Goal: Information Seeking & Learning: Learn about a topic

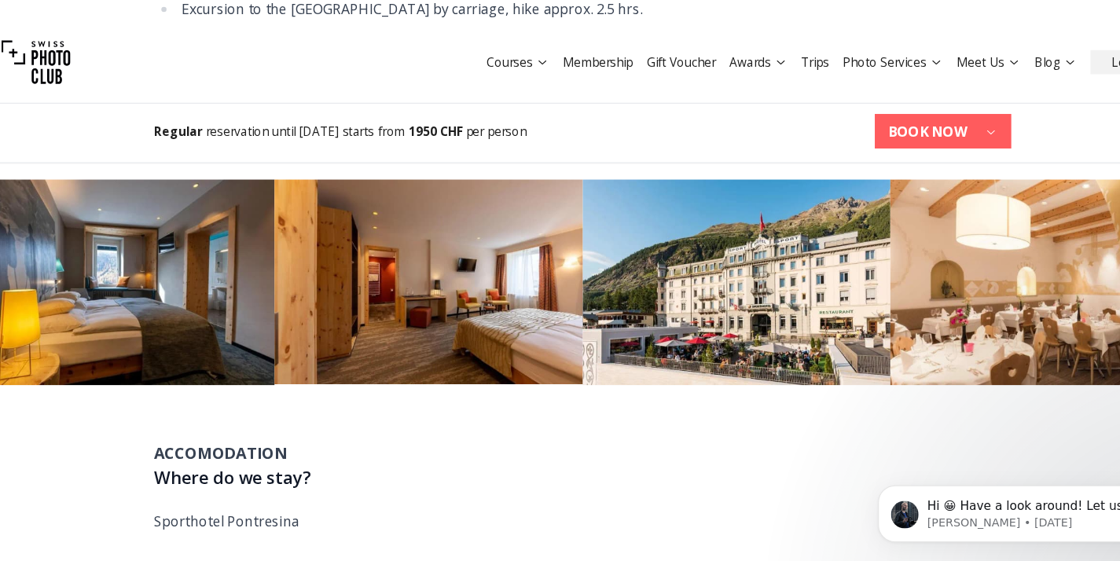
scroll to position [1413, 0]
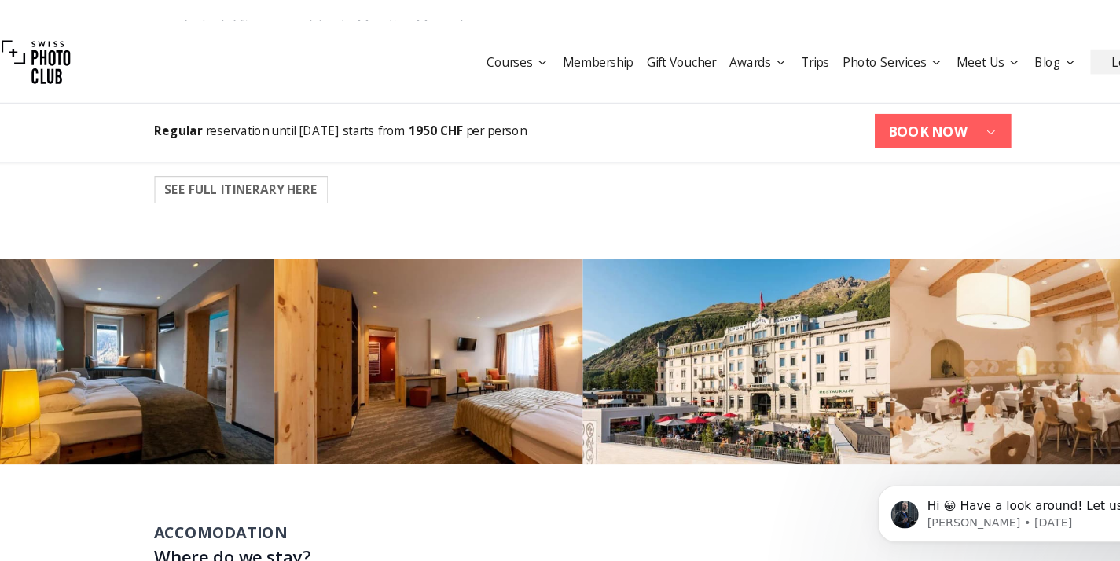
click at [81, 46] on img at bounding box center [62, 56] width 63 height 63
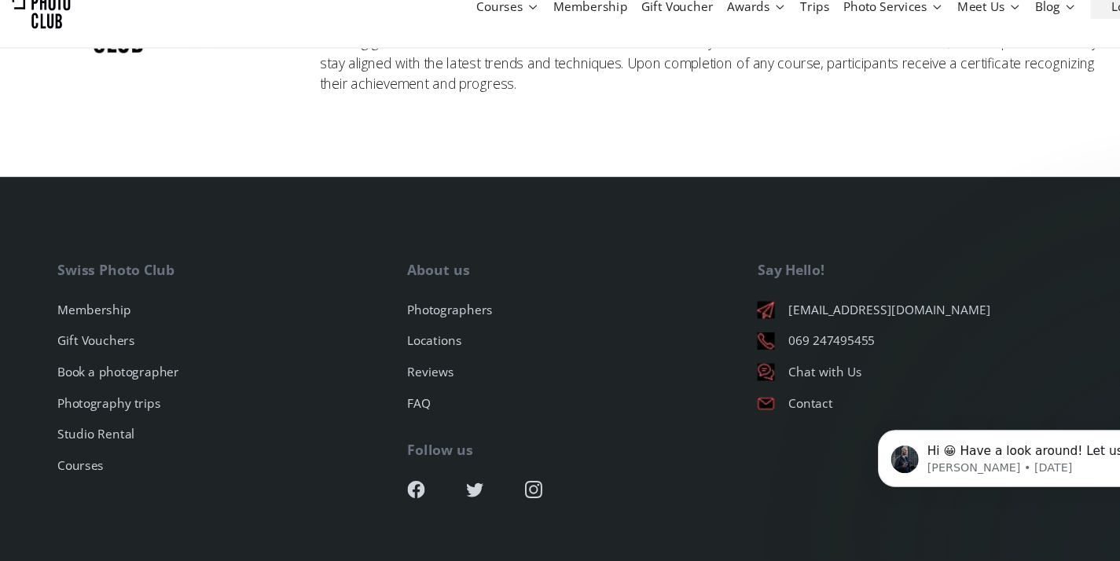
scroll to position [4193, 0]
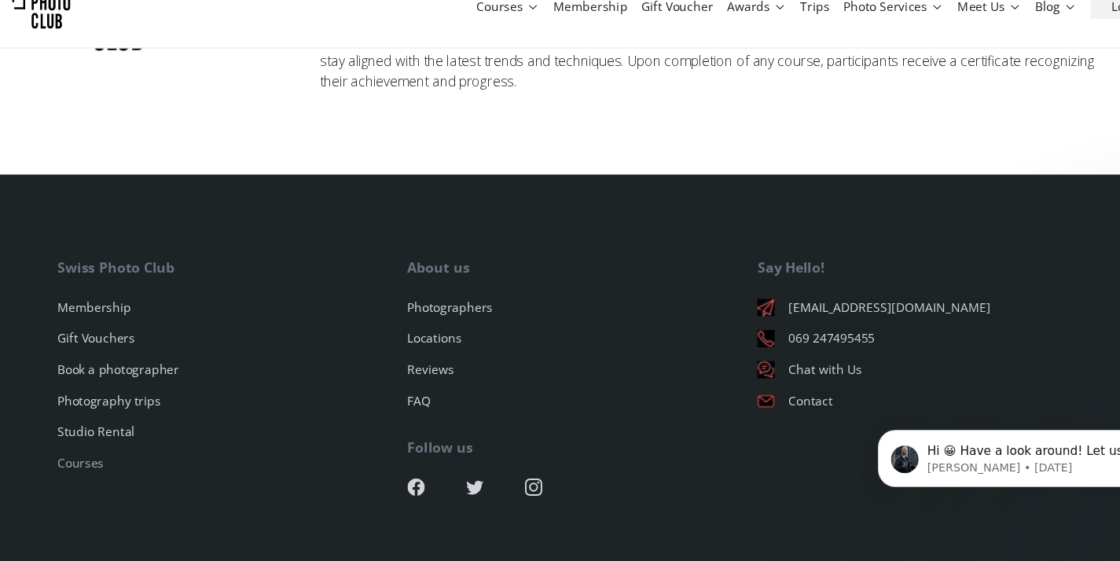
click at [112, 464] on link "Courses" at bounding box center [104, 471] width 42 height 15
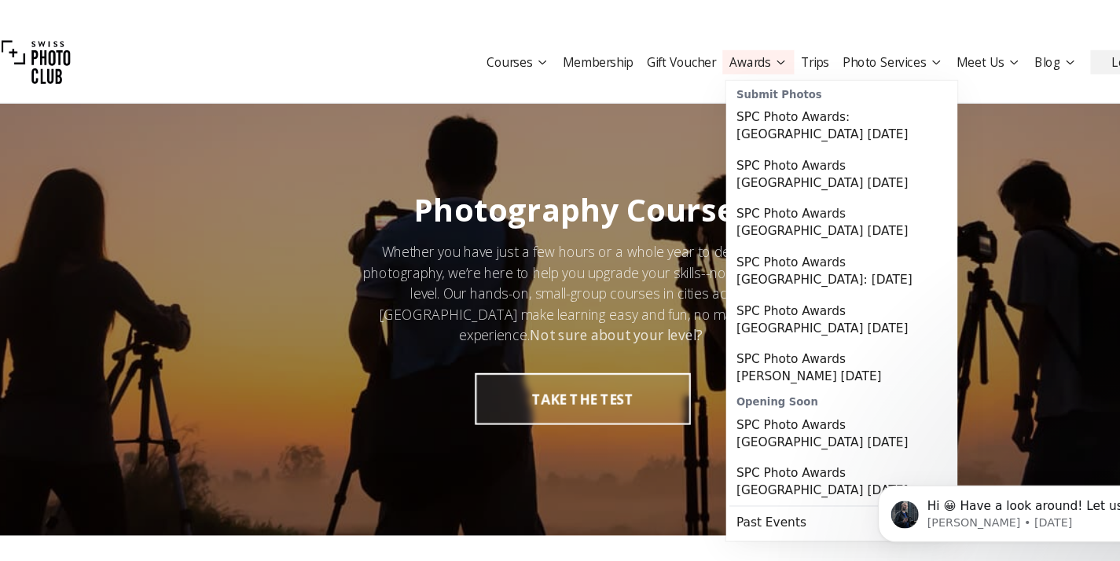
click at [743, 61] on icon at bounding box center [741, 56] width 12 height 12
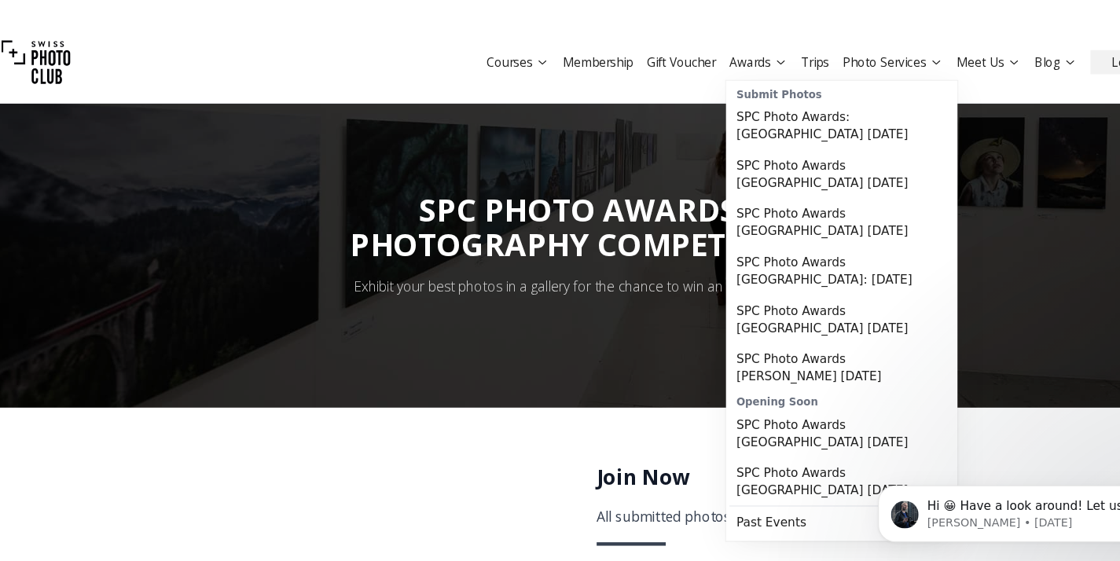
click at [579, 180] on span "SPC PHOTO AWARDS: PHOTOGRAPHY COMPETITION" at bounding box center [560, 205] width 423 height 67
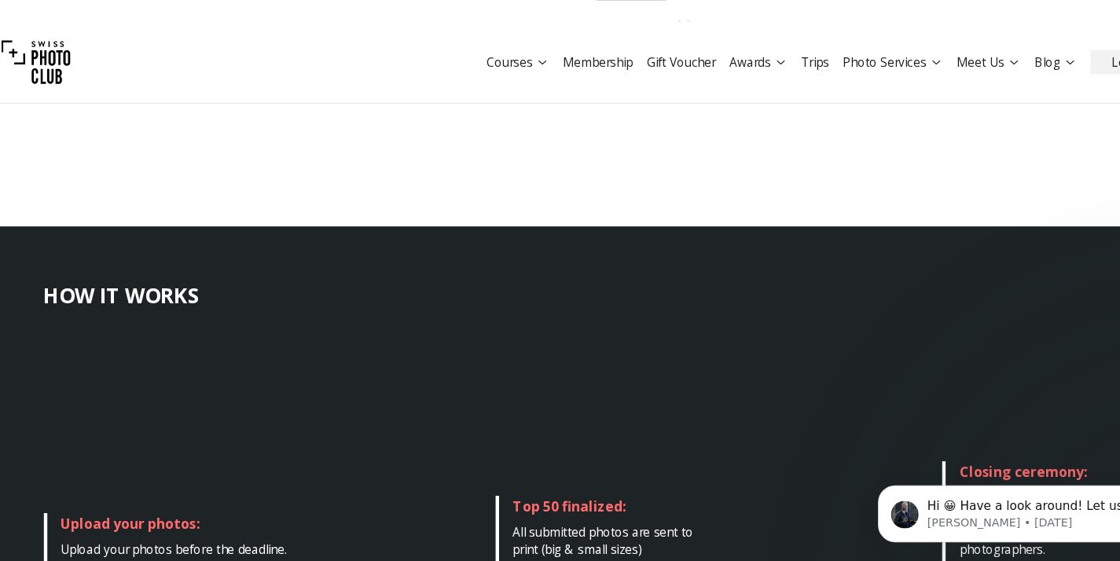
scroll to position [567, 0]
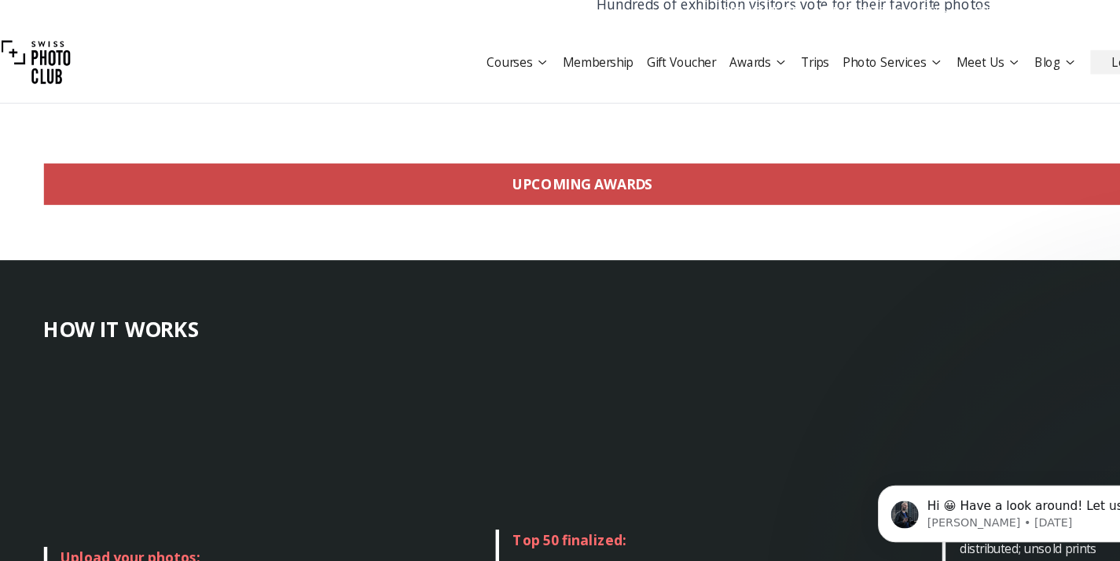
click at [574, 159] on link "Upcoming Awards" at bounding box center [560, 168] width 981 height 38
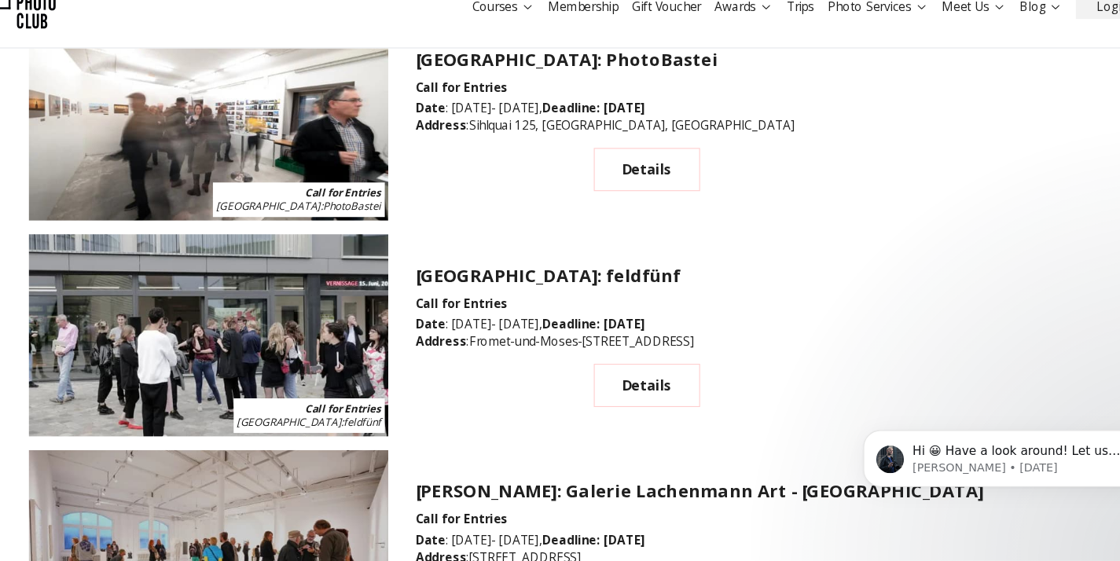
scroll to position [2558, 0]
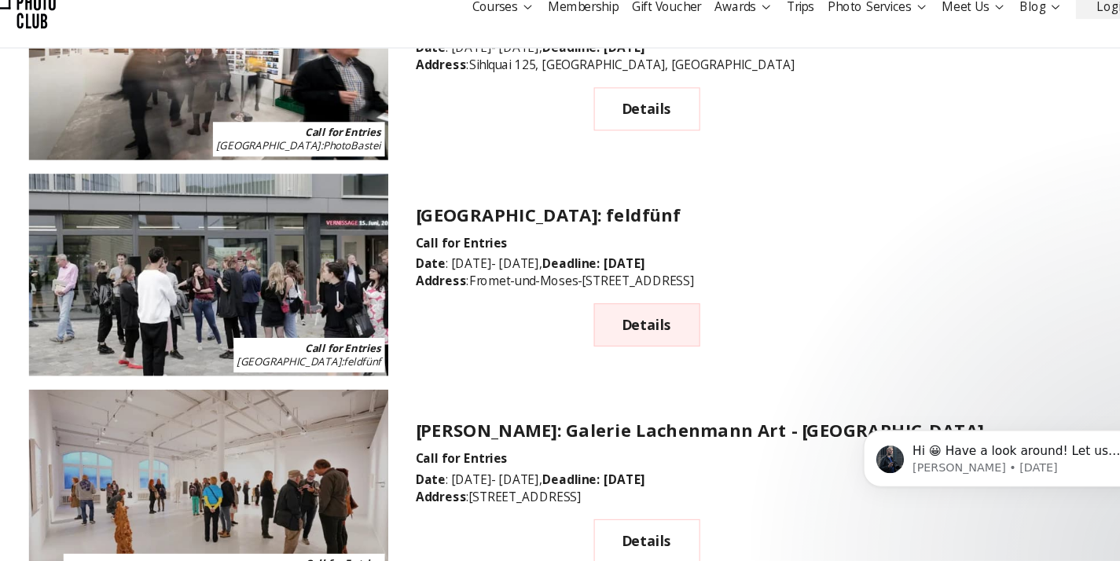
click at [612, 339] on link "Details" at bounding box center [632, 345] width 97 height 39
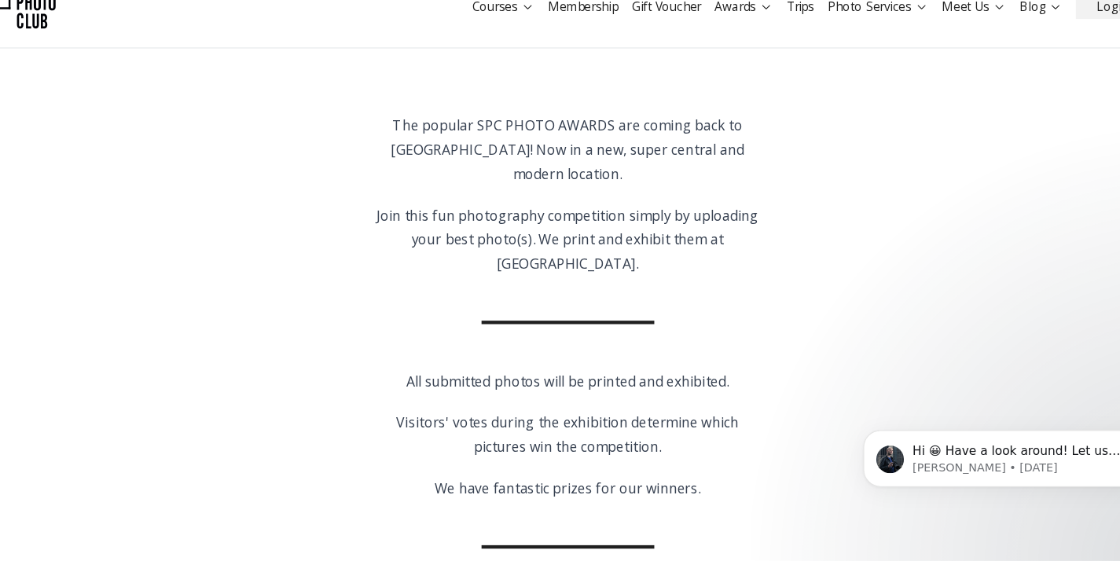
scroll to position [454, 0]
